Goal: Find specific page/section: Find specific page/section

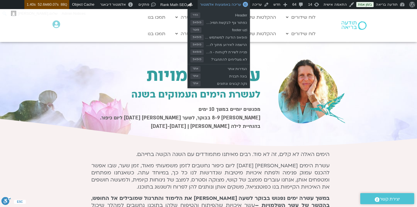
click at [223, 8] on link "עריכה באמצעות אלמנטור" at bounding box center [224, 4] width 52 height 9
click at [223, 6] on span "עריכה באמצעות אלמנטור" at bounding box center [220, 4] width 41 height 4
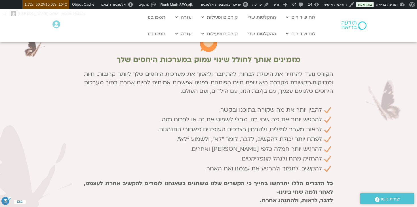
scroll to position [407, 0]
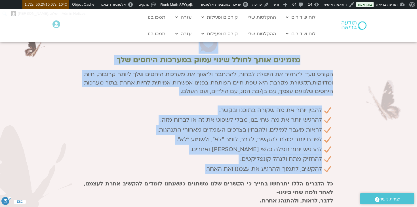
drag, startPoint x: 335, startPoint y: 71, endPoint x: 200, endPoint y: 178, distance: 172.1
click at [200, 178] on section "שנה בלב הקשר לבנות את היחסים שהיית רוצה קורס שנתי בהנחיית שאנייה כהן בן חיים וע…" at bounding box center [208, 62] width 417 height 340
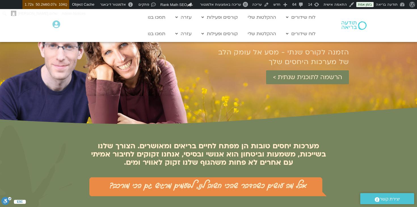
scroll to position [0, 0]
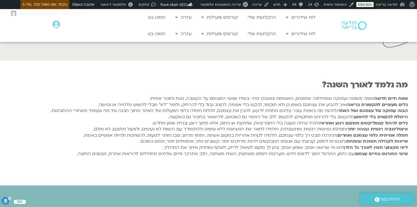
scroll to position [174, 0]
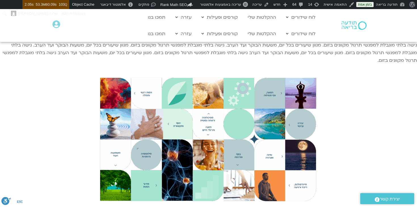
scroll to position [276, 0]
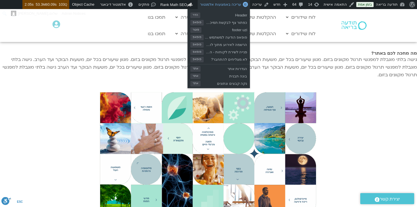
click at [232, 4] on span "עריכה באמצעות אלמנטור" at bounding box center [220, 4] width 41 height 4
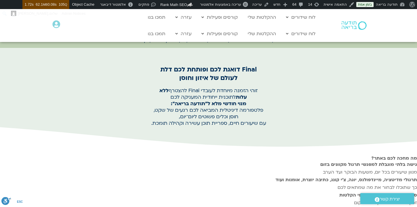
scroll to position [172, 0]
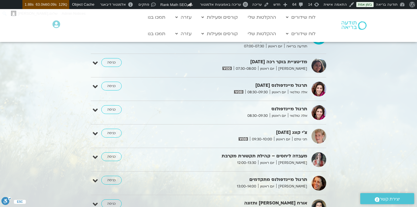
scroll to position [663, 0]
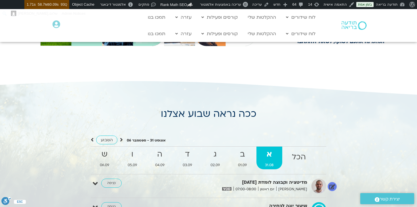
scroll to position [436, 0]
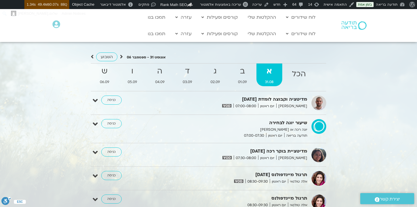
scroll to position [516, 0]
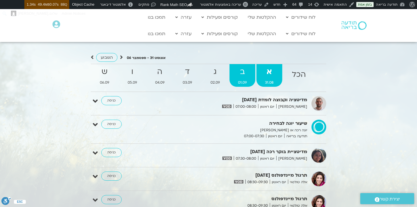
click at [244, 76] on strong "ב" at bounding box center [242, 72] width 26 height 13
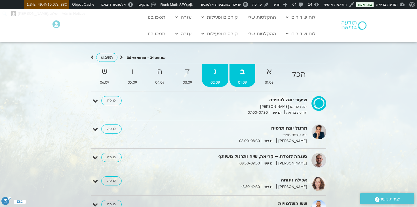
click at [221, 73] on strong "ג" at bounding box center [215, 72] width 26 height 13
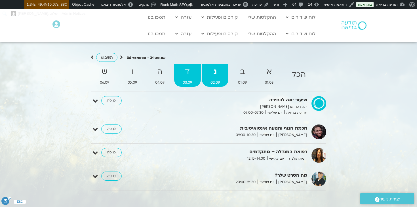
click at [190, 75] on strong "ד" at bounding box center [187, 72] width 26 height 13
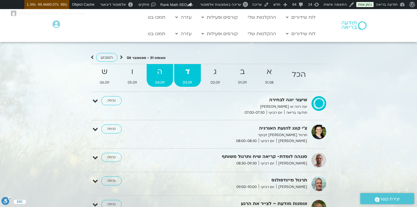
click at [161, 76] on strong "ה" at bounding box center [160, 72] width 26 height 13
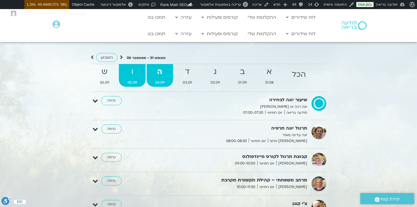
click at [136, 77] on strong "ו" at bounding box center [132, 72] width 26 height 13
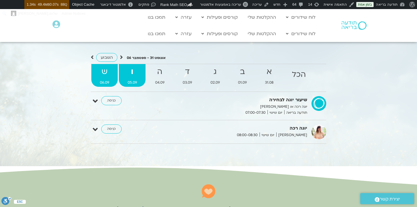
click at [113, 75] on strong "ש" at bounding box center [104, 72] width 26 height 13
